Goal: Communication & Community: Answer question/provide support

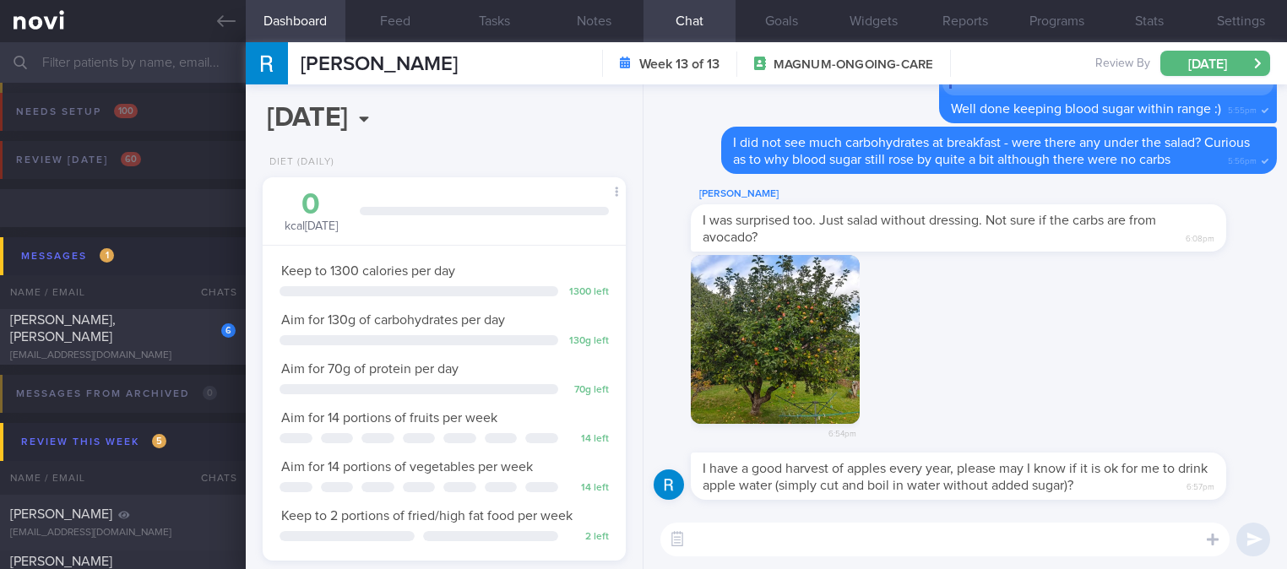
select select "8"
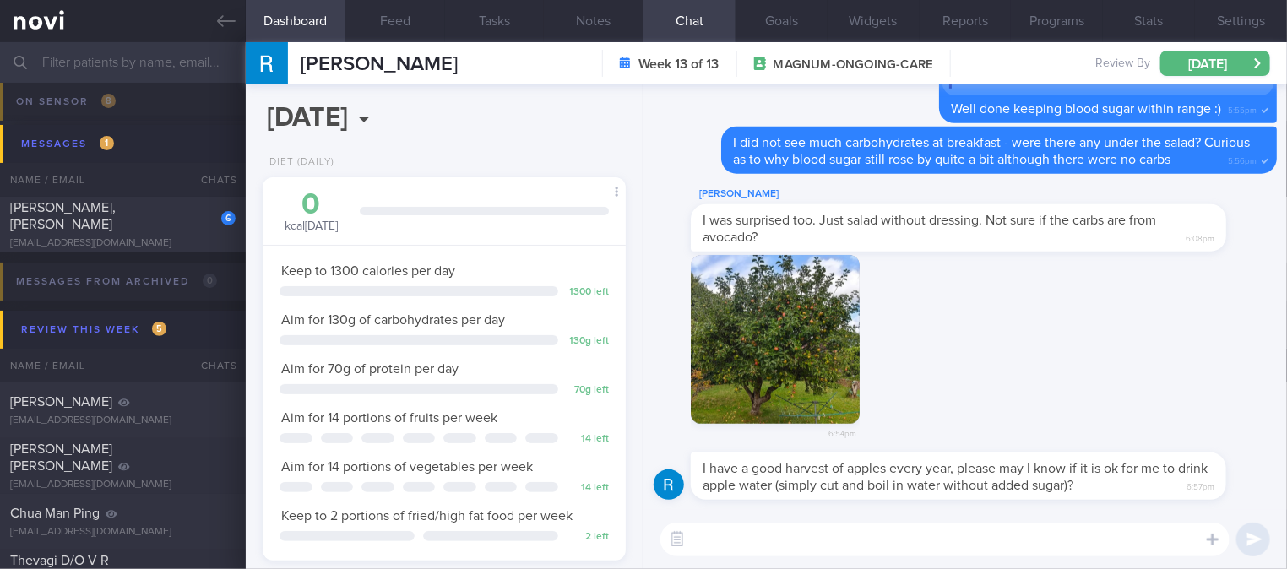
drag, startPoint x: 875, startPoint y: 233, endPoint x: 1040, endPoint y: 236, distance: 165.5
click at [1040, 236] on div "I was surprised too. Just salad without dressing. Not sure if the carbs are fro…" at bounding box center [958, 227] width 535 height 47
drag, startPoint x: 892, startPoint y: 235, endPoint x: 1040, endPoint y: 233, distance: 148.6
click at [1040, 233] on div "[PERSON_NAME] I was surprised too. Just salad without dressing. Not sure if the…" at bounding box center [984, 218] width 586 height 68
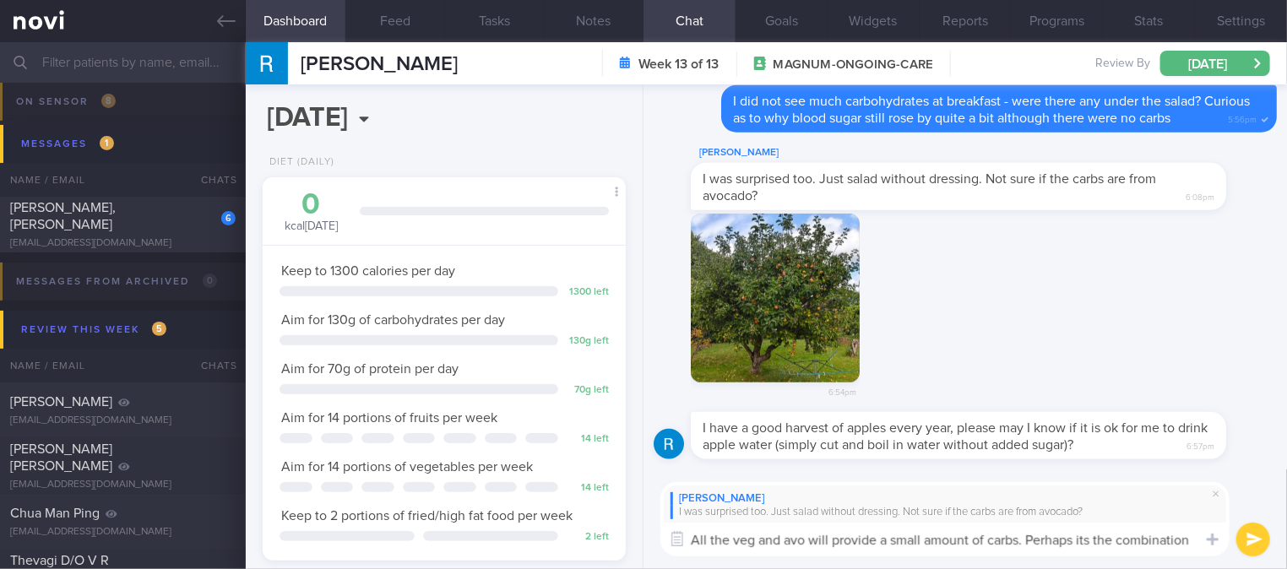
scroll to position [0, 0]
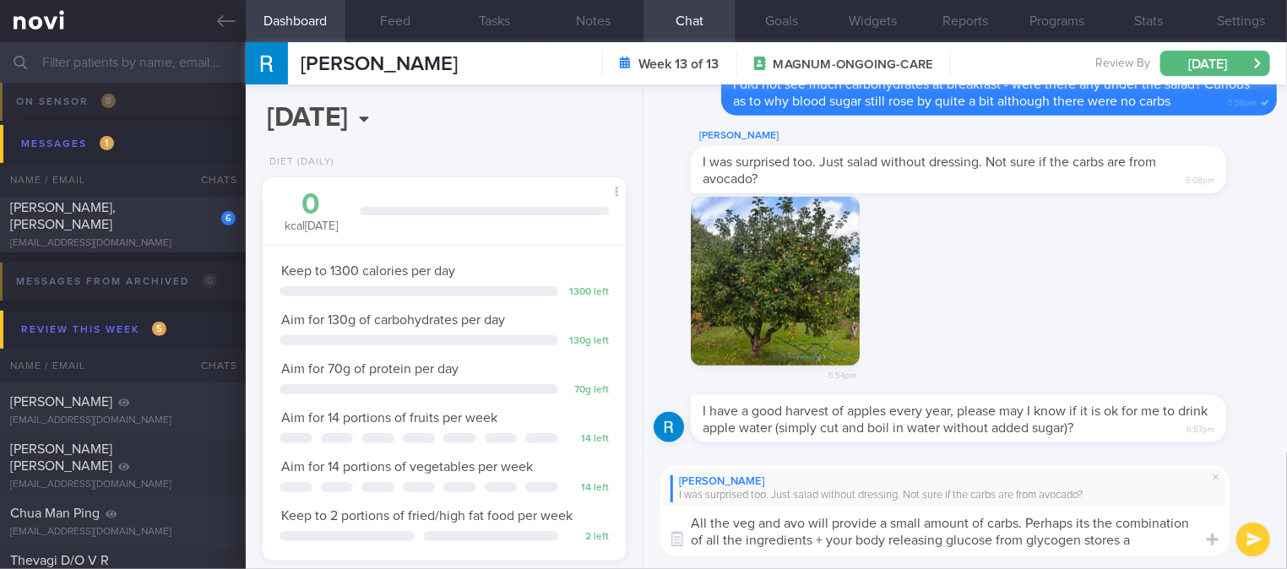
type textarea "All the veg and avo will provide a small amount of carbs. Perhaps its the combi…"
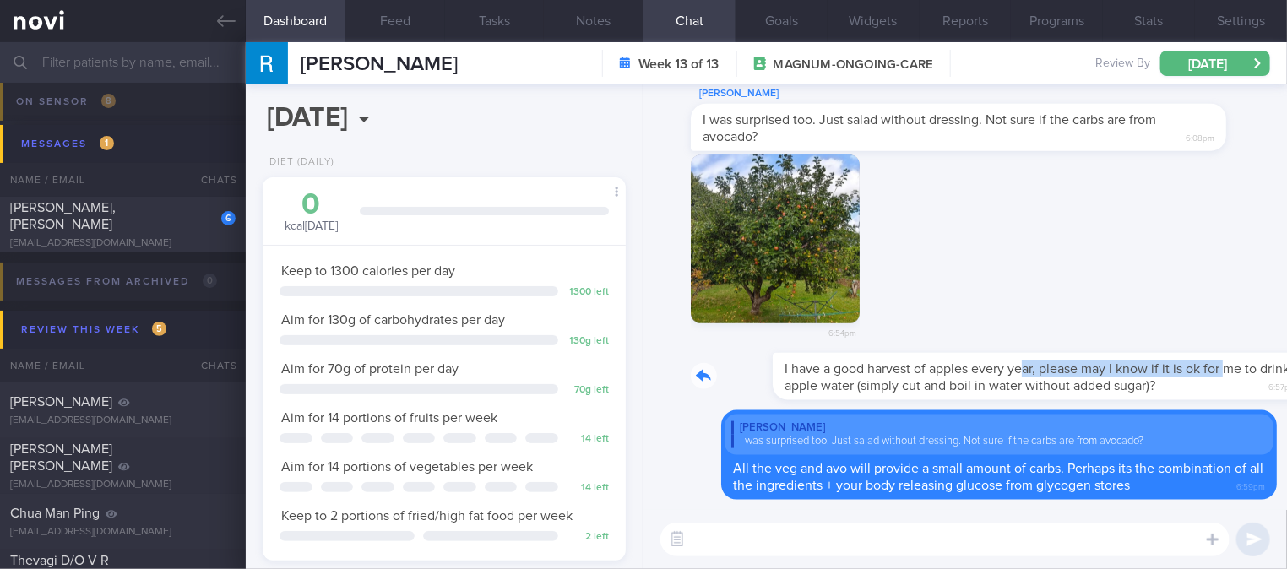
drag, startPoint x: 939, startPoint y: 355, endPoint x: 1144, endPoint y: 355, distance: 205.2
click at [1144, 355] on div "I have a good harvest of apples every year, please may I know if it is ok for m…" at bounding box center [984, 376] width 586 height 47
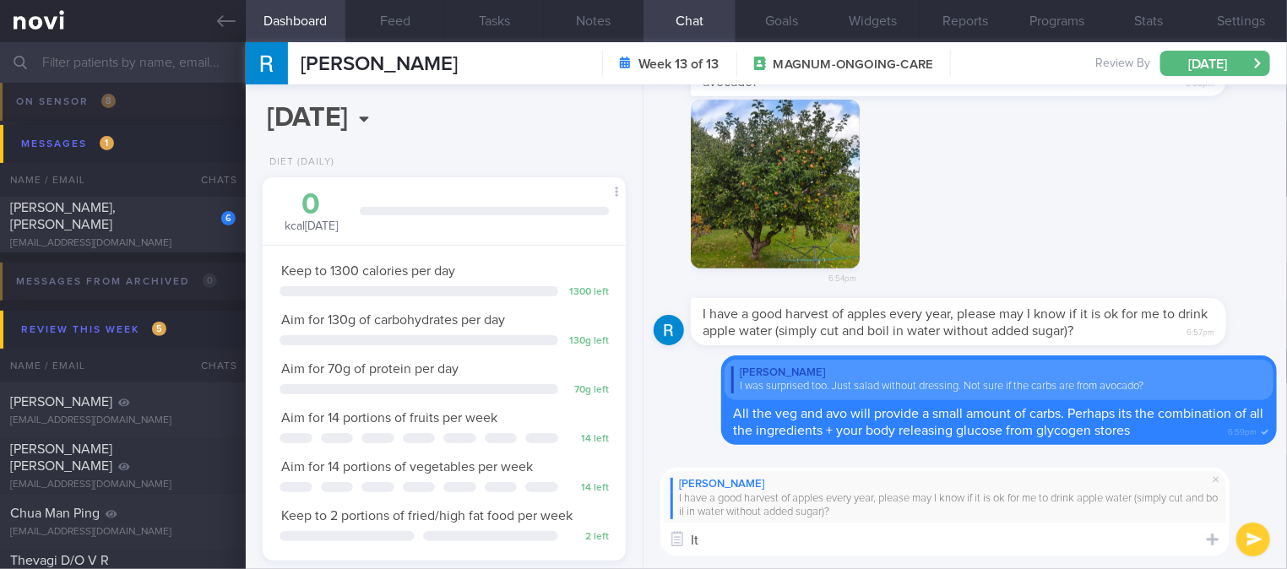
type textarea "I"
type textarea "T"
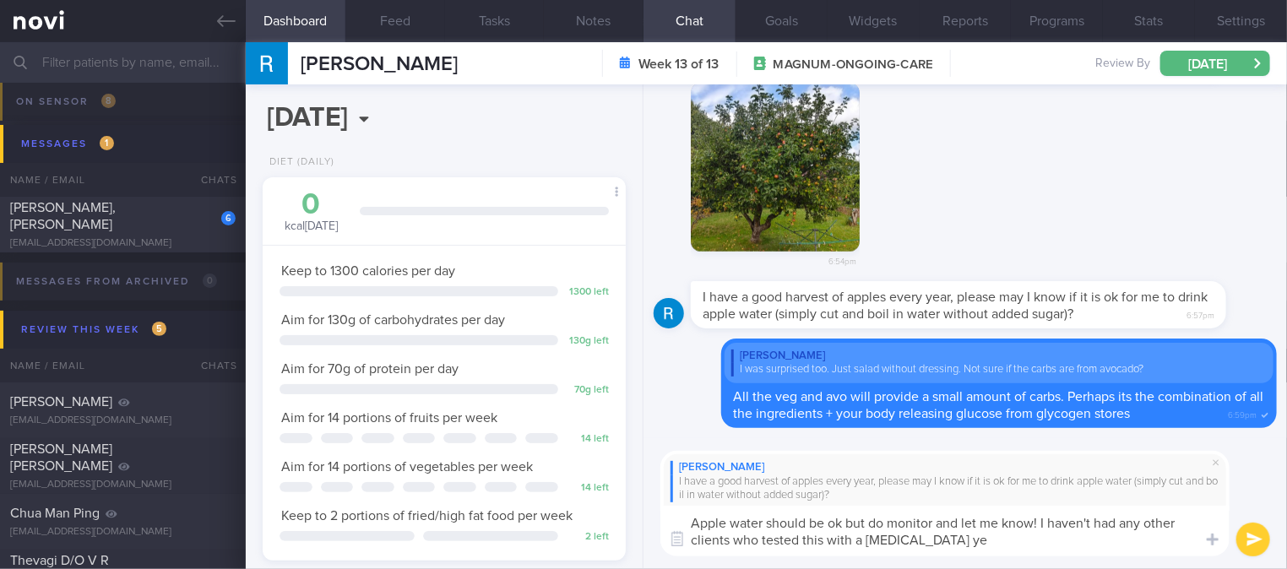
type textarea "Apple water should be ok but do monitor and let me know! I haven't had any othe…"
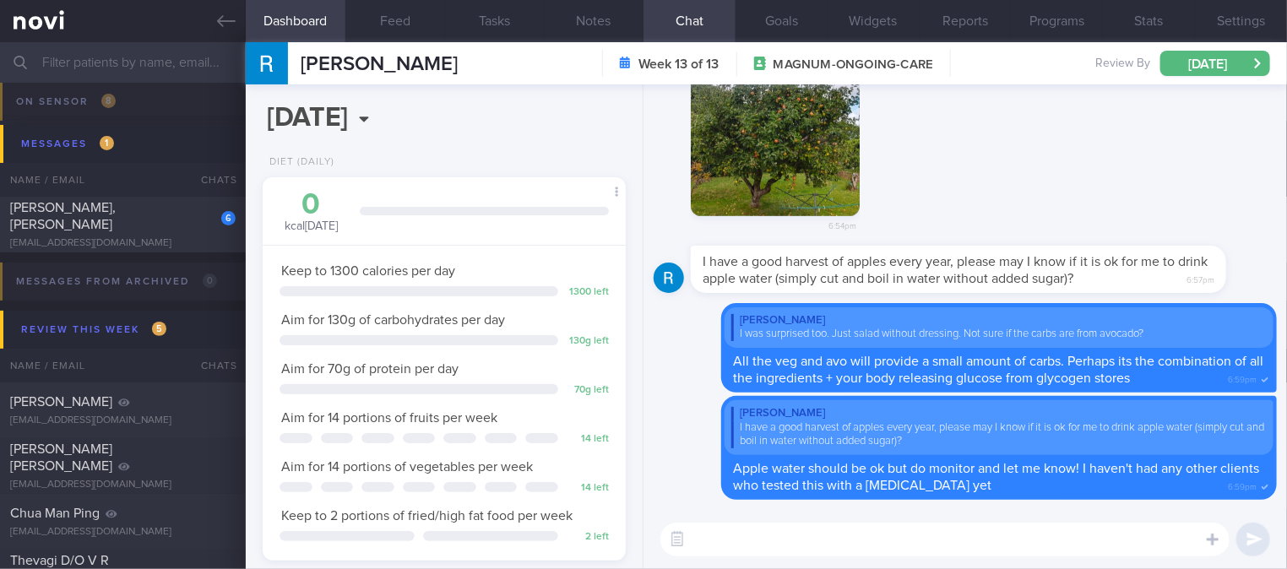
click at [983, 540] on textarea at bounding box center [944, 540] width 569 height 34
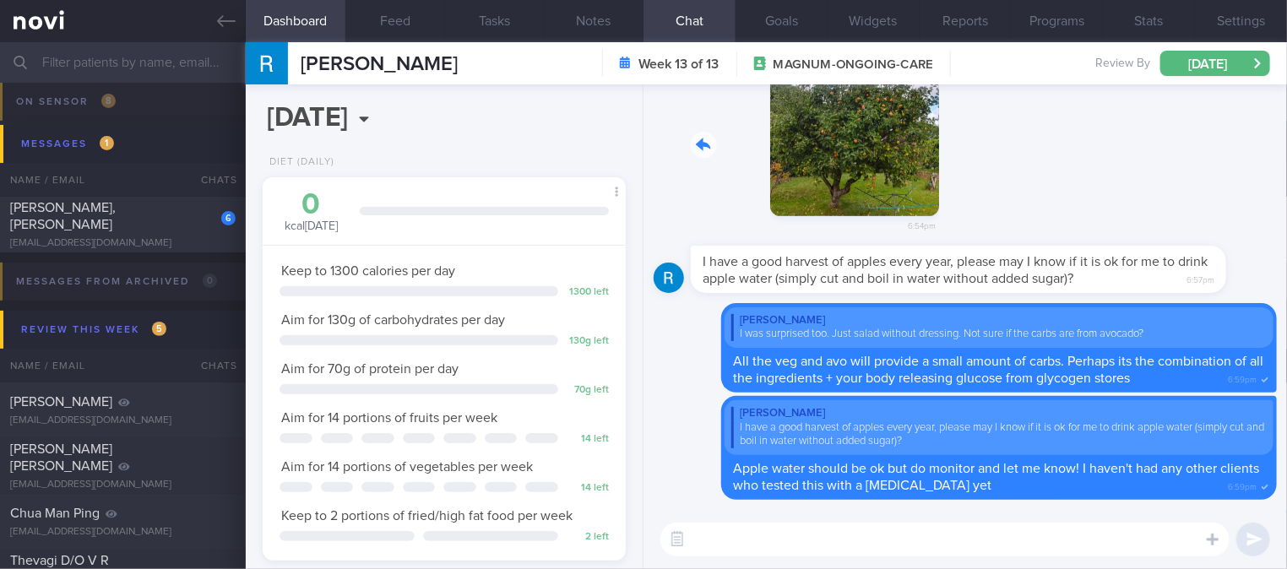
drag, startPoint x: 770, startPoint y: 160, endPoint x: 1007, endPoint y: 149, distance: 236.7
click at [996, 153] on div "6:54pm" at bounding box center [965, 146] width 623 height 198
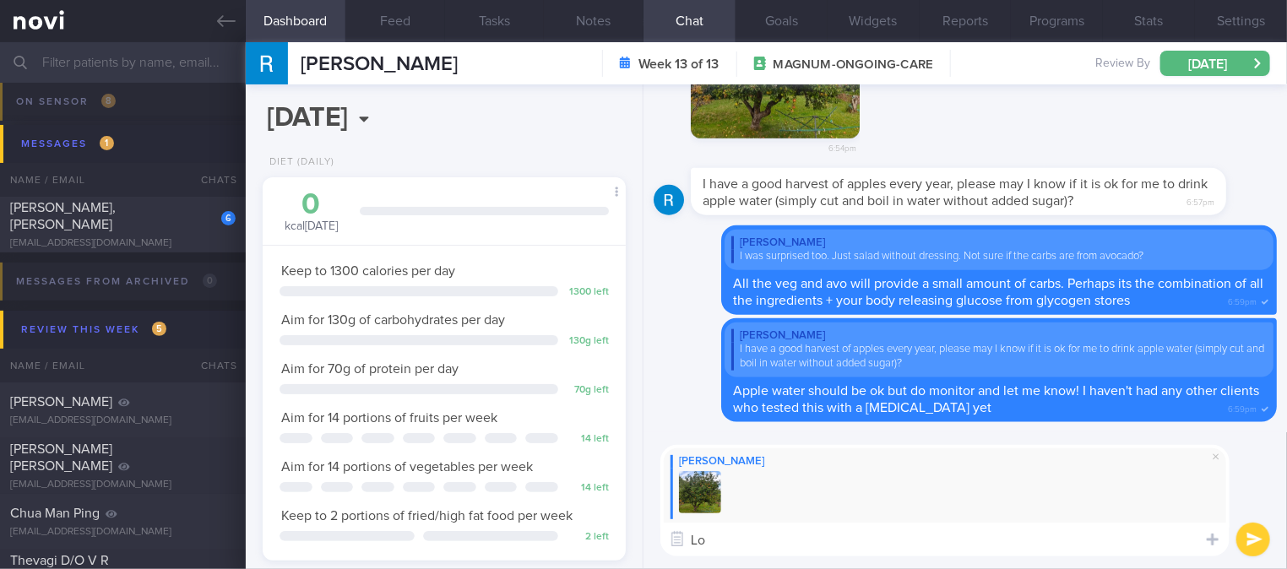
type textarea "L"
type textarea "The tree is gorgeous!"
